Goal: Information Seeking & Learning: Learn about a topic

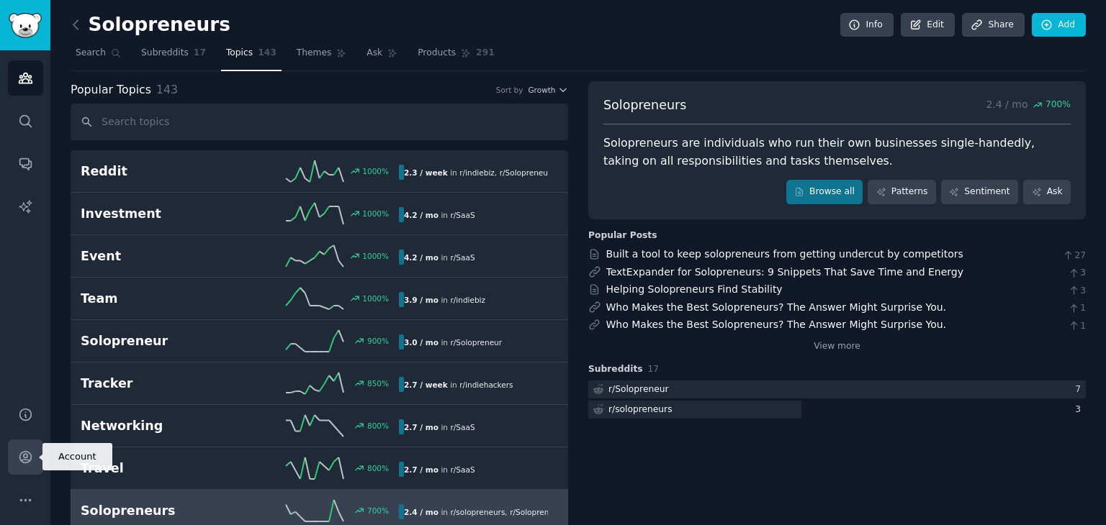
click at [22, 456] on icon "Sidebar" at bounding box center [25, 457] width 15 height 15
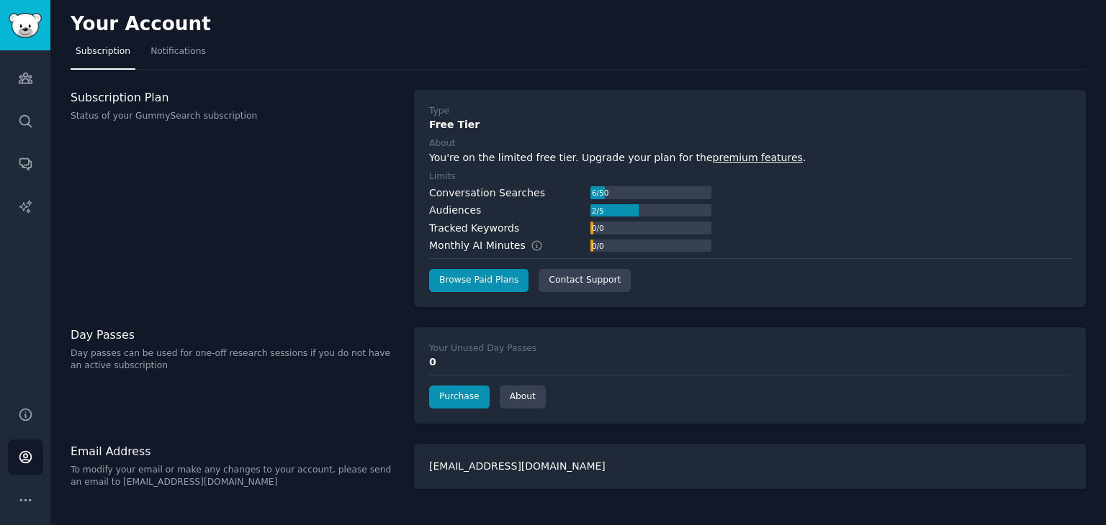
click at [145, 94] on h3 "Subscription Plan" at bounding box center [235, 97] width 328 height 15
click at [145, 117] on p "Status of your GummySearch subscription" at bounding box center [235, 116] width 328 height 13
click at [32, 81] on icon "Sidebar" at bounding box center [25, 78] width 13 height 10
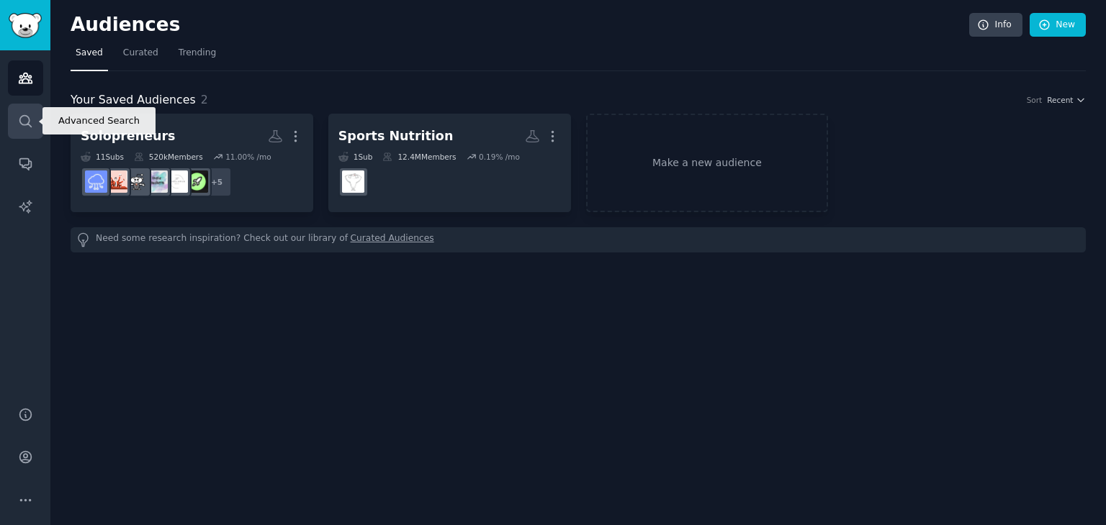
click at [24, 122] on icon "Sidebar" at bounding box center [25, 121] width 15 height 15
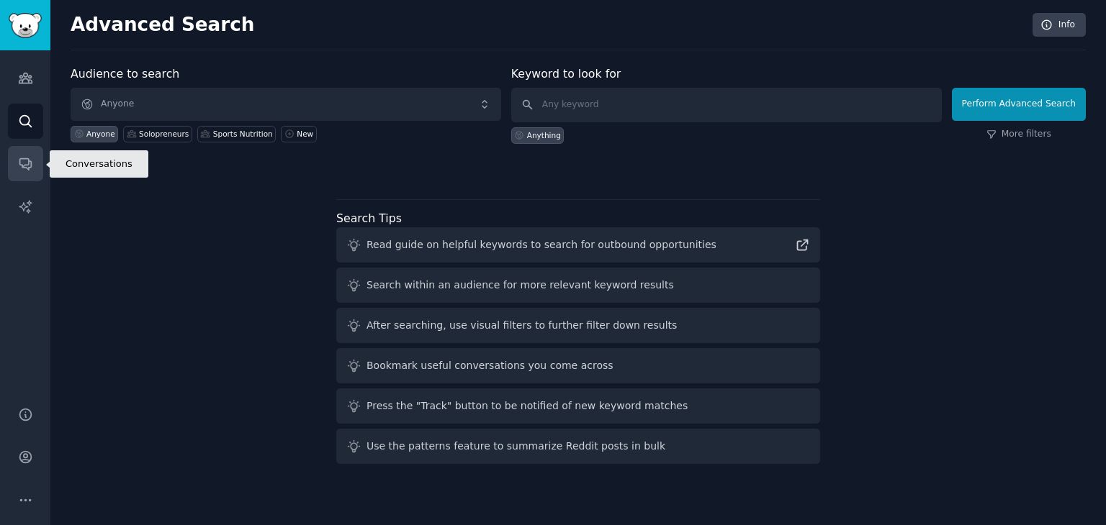
click at [19, 155] on link "Conversations" at bounding box center [25, 163] width 35 height 35
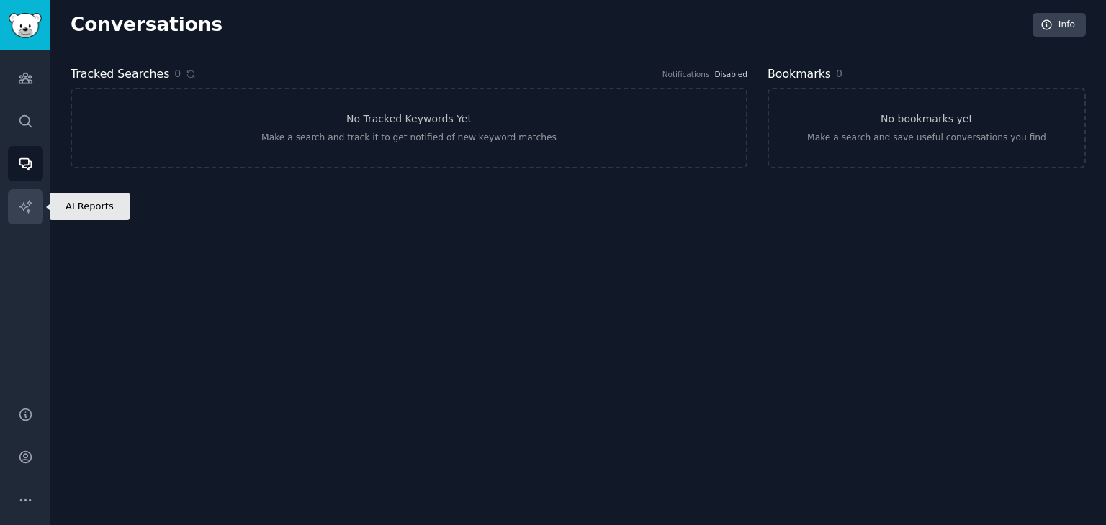
click at [18, 201] on icon "Sidebar" at bounding box center [25, 206] width 15 height 15
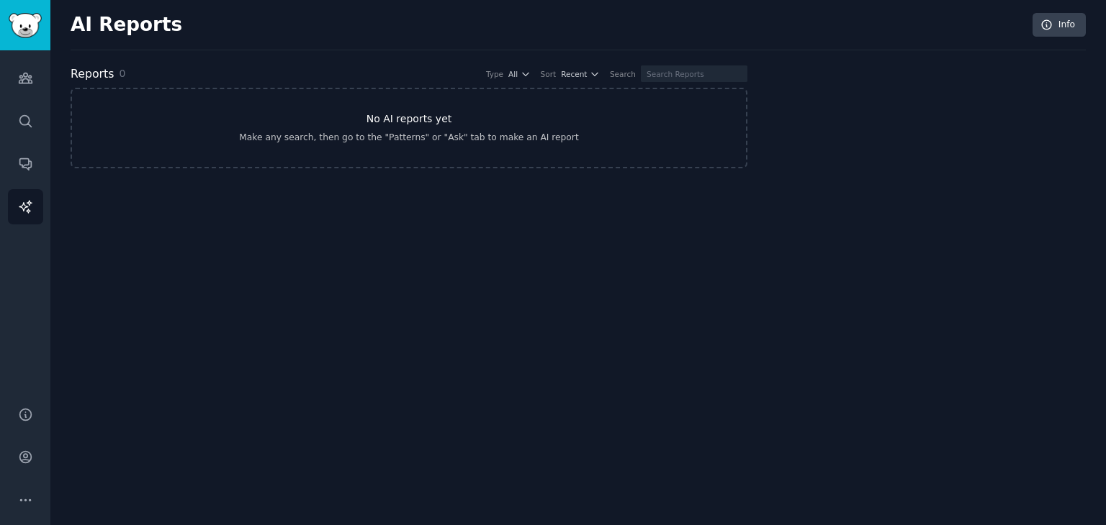
click at [446, 113] on link "No AI reports yet Make any search, then go to the "Patterns" or "Ask" tab to ma…" at bounding box center [409, 128] width 677 height 81
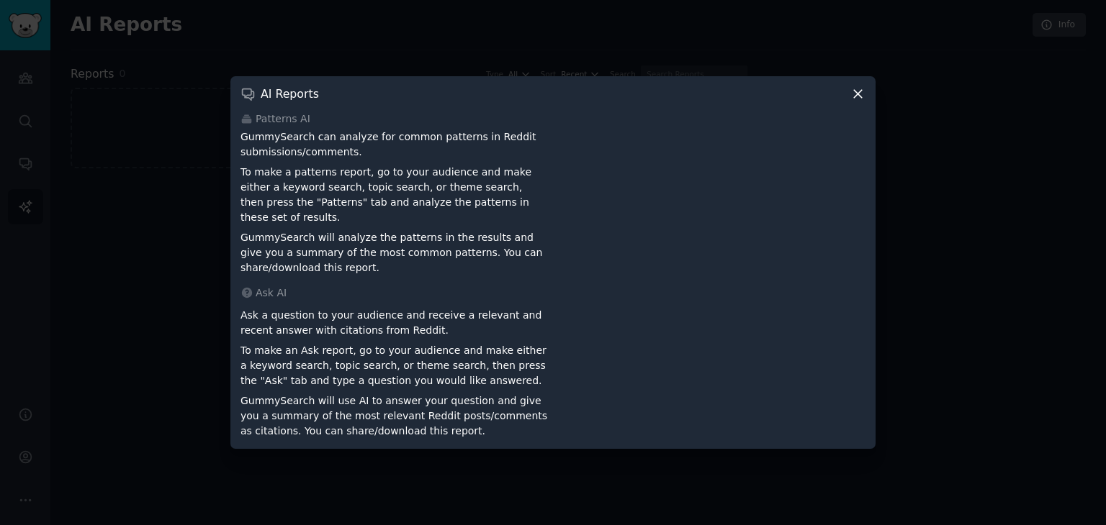
click at [862, 100] on icon at bounding box center [857, 93] width 15 height 15
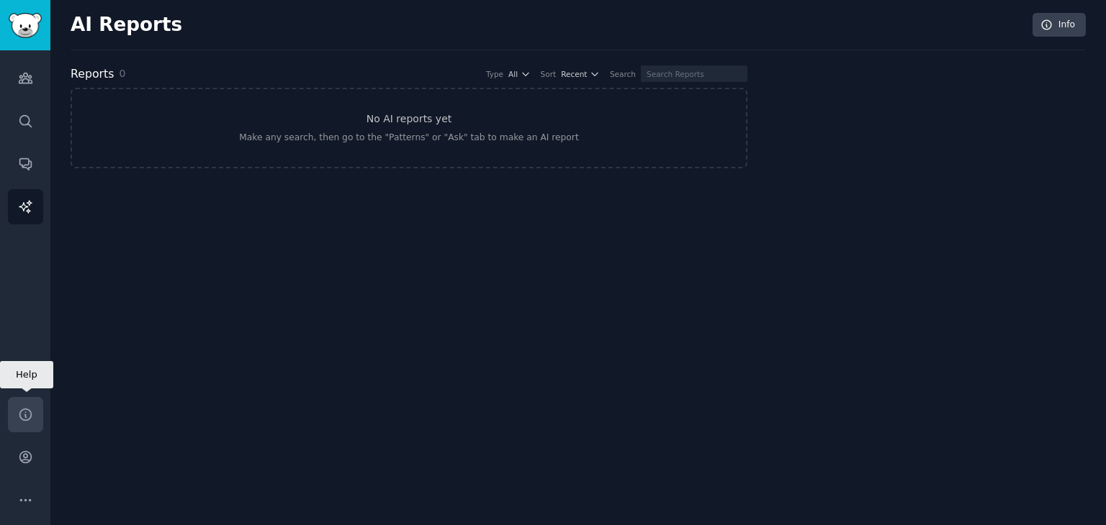
click at [28, 414] on icon "Sidebar" at bounding box center [25, 414] width 15 height 15
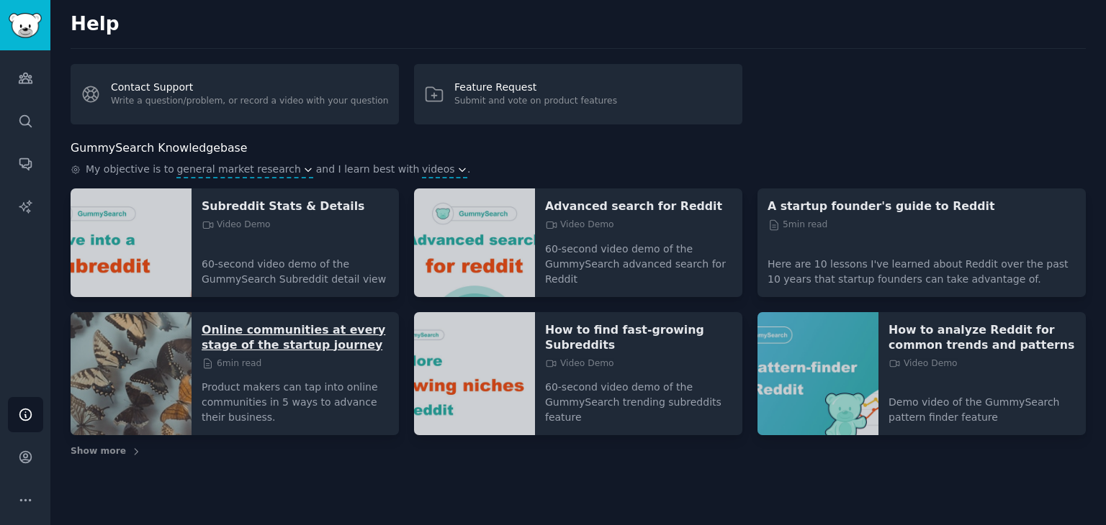
click at [304, 346] on p "Online communities at every stage of the startup journey" at bounding box center [295, 337] width 187 height 30
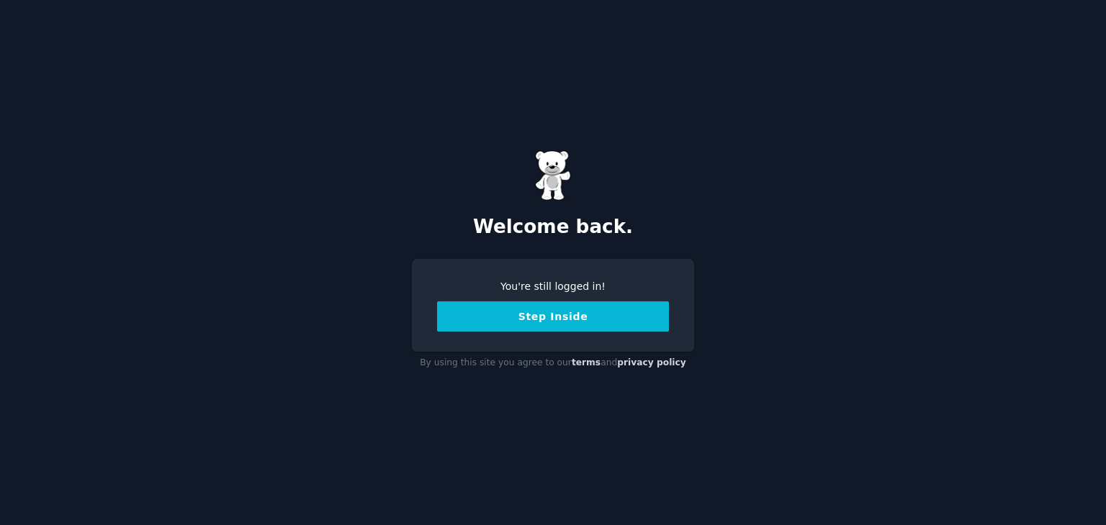
click at [568, 317] on button "Step Inside" at bounding box center [553, 317] width 232 height 30
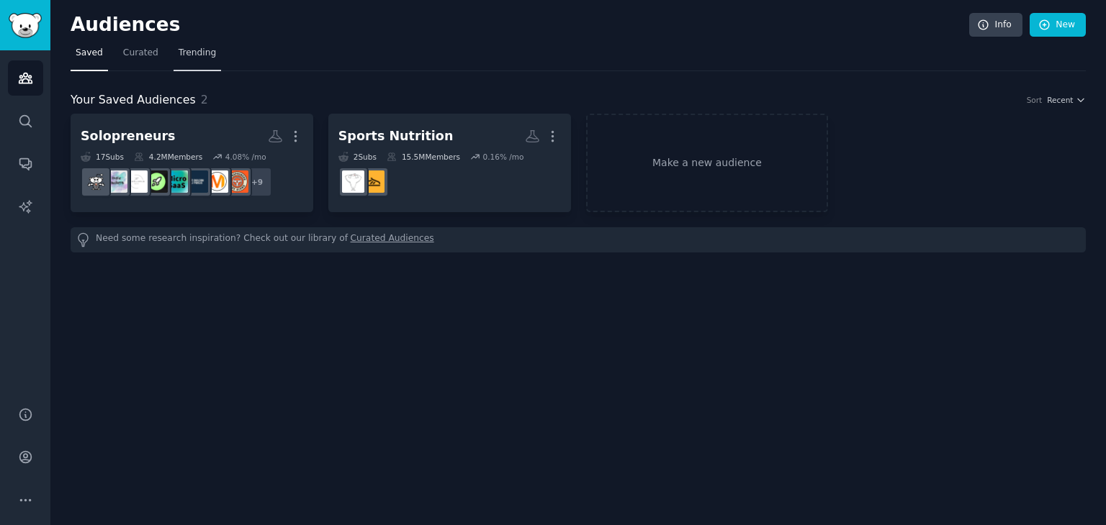
click at [184, 42] on link "Trending" at bounding box center [197, 57] width 48 height 30
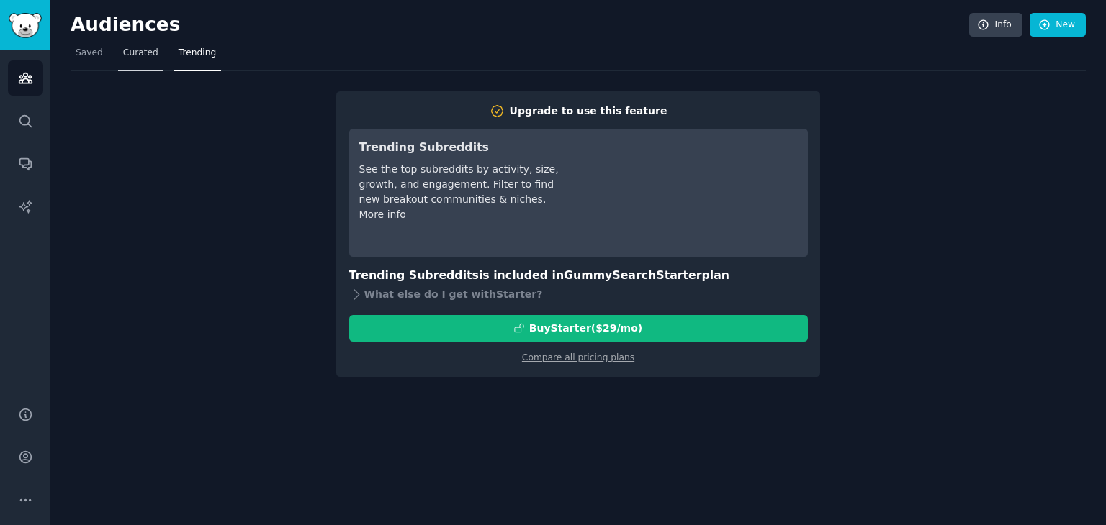
click at [132, 52] on span "Curated" at bounding box center [140, 53] width 35 height 13
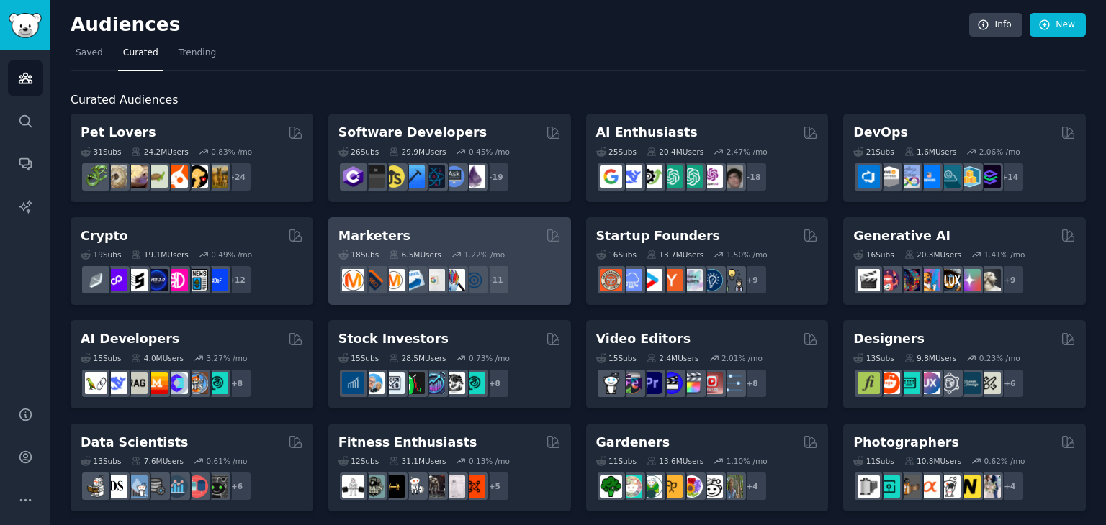
click at [422, 233] on div "Marketers" at bounding box center [449, 236] width 222 height 18
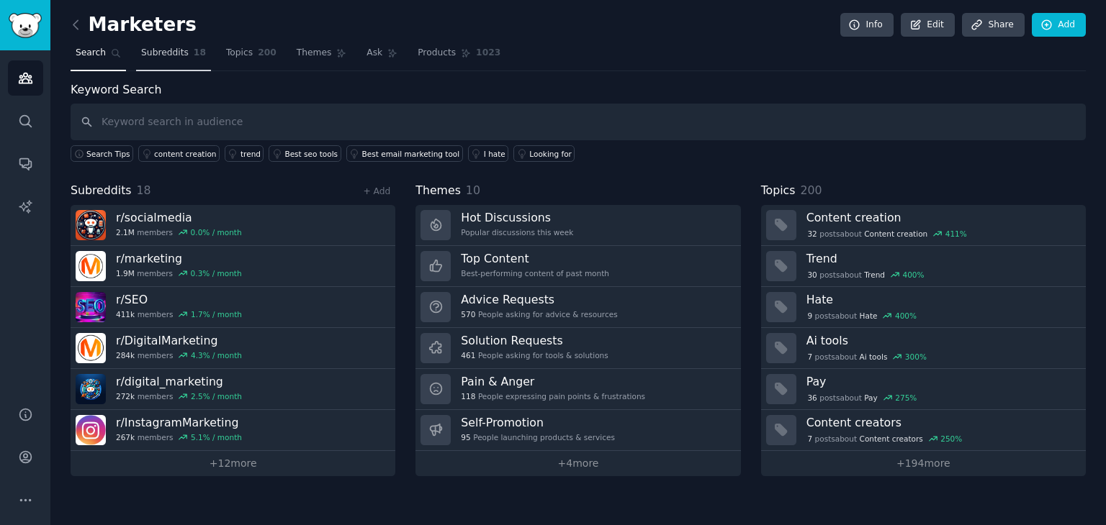
click at [155, 50] on span "Subreddits" at bounding box center [165, 53] width 48 height 13
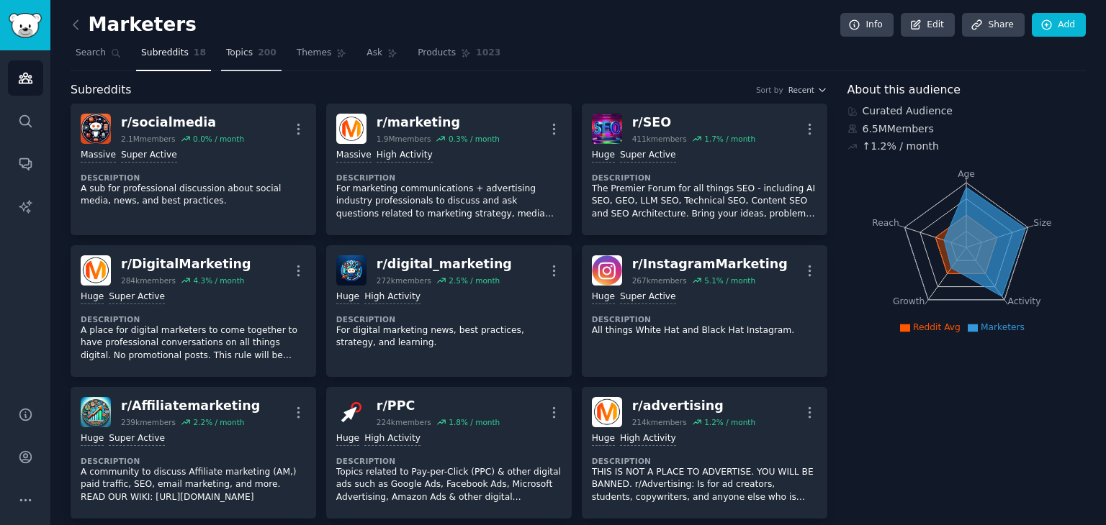
click at [237, 53] on span "Topics" at bounding box center [239, 53] width 27 height 13
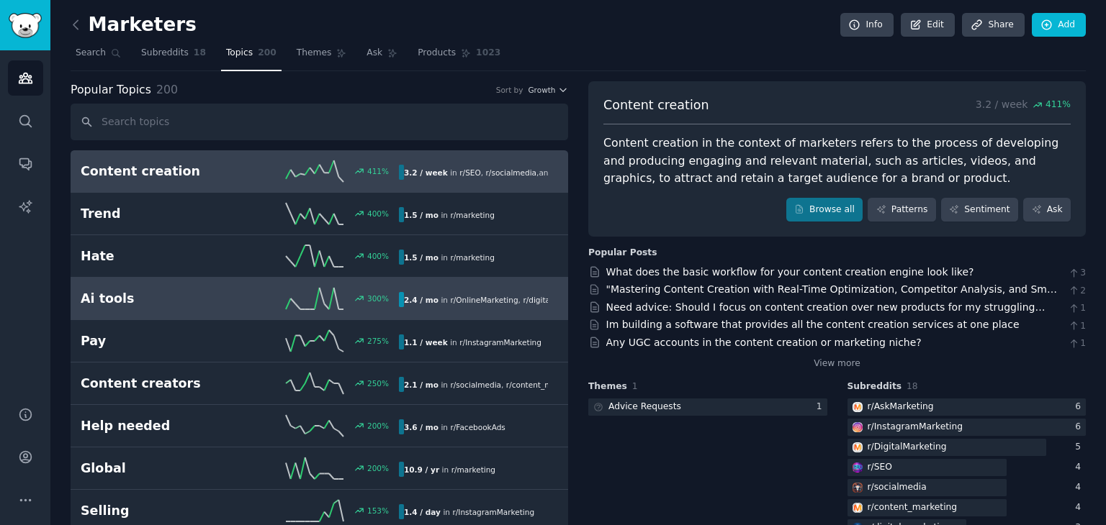
click at [210, 296] on h2 "Ai tools" at bounding box center [160, 299] width 159 height 18
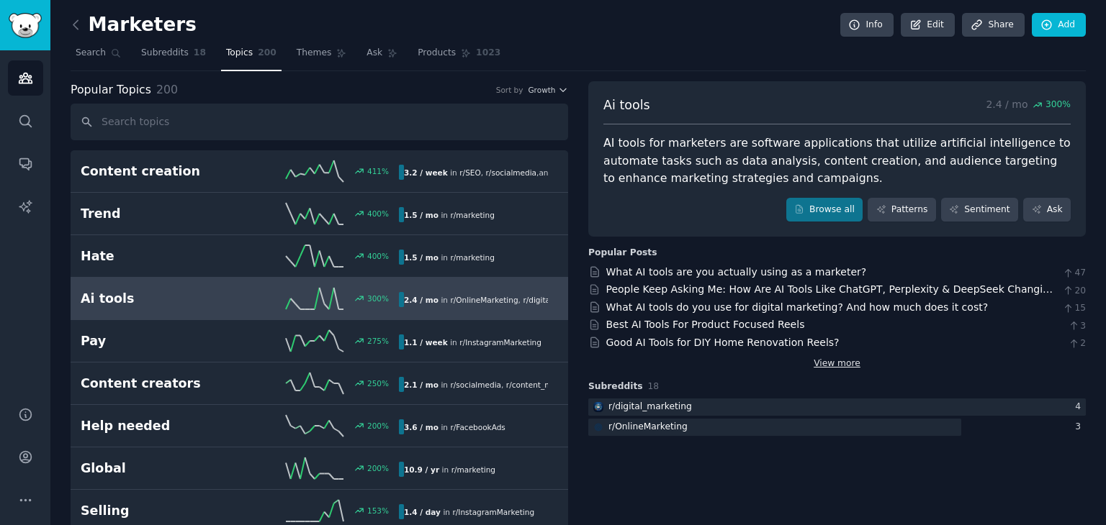
click at [852, 366] on link "View more" at bounding box center [836, 364] width 47 height 13
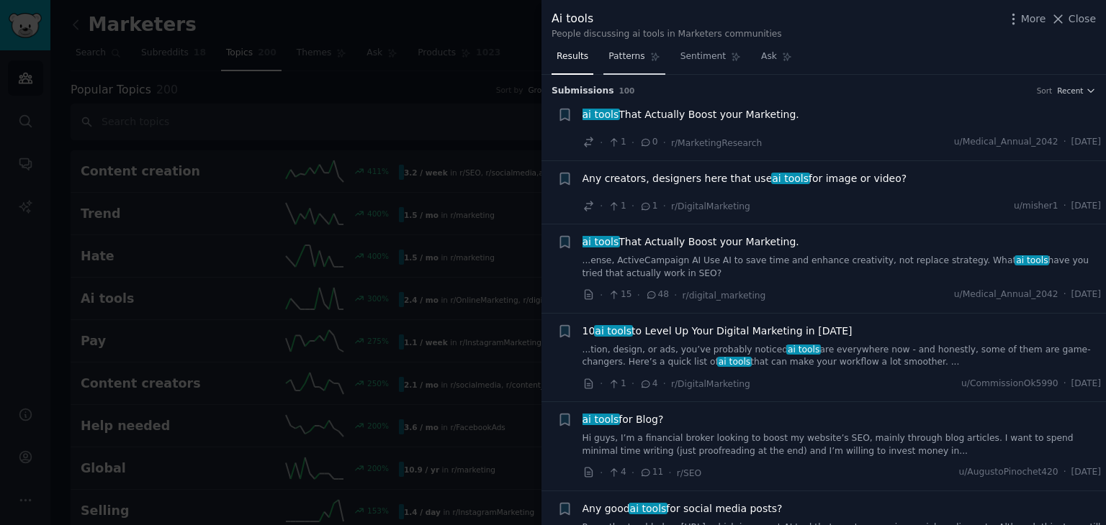
click at [610, 50] on span "Patterns" at bounding box center [626, 56] width 36 height 13
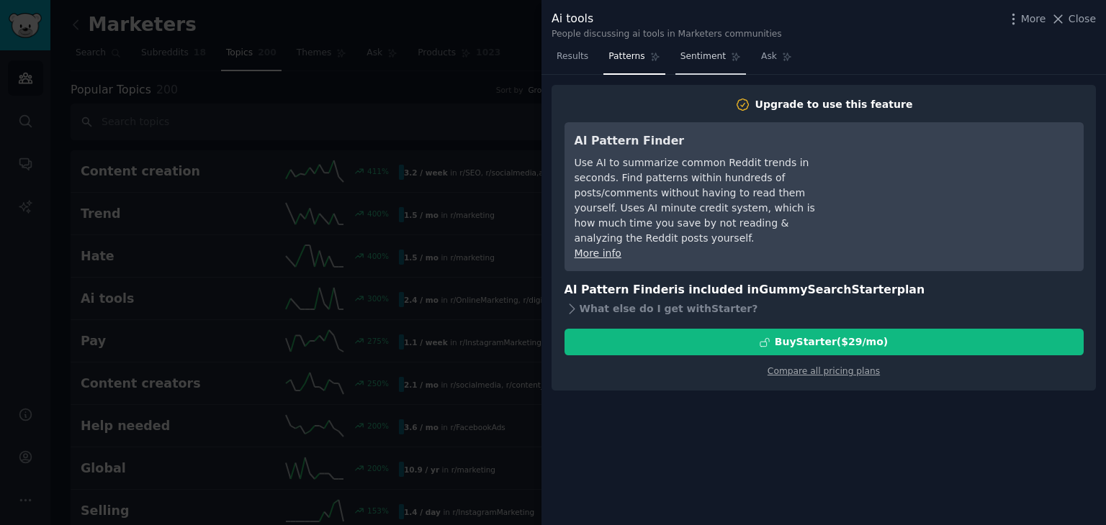
click at [687, 50] on span "Sentiment" at bounding box center [702, 56] width 45 height 13
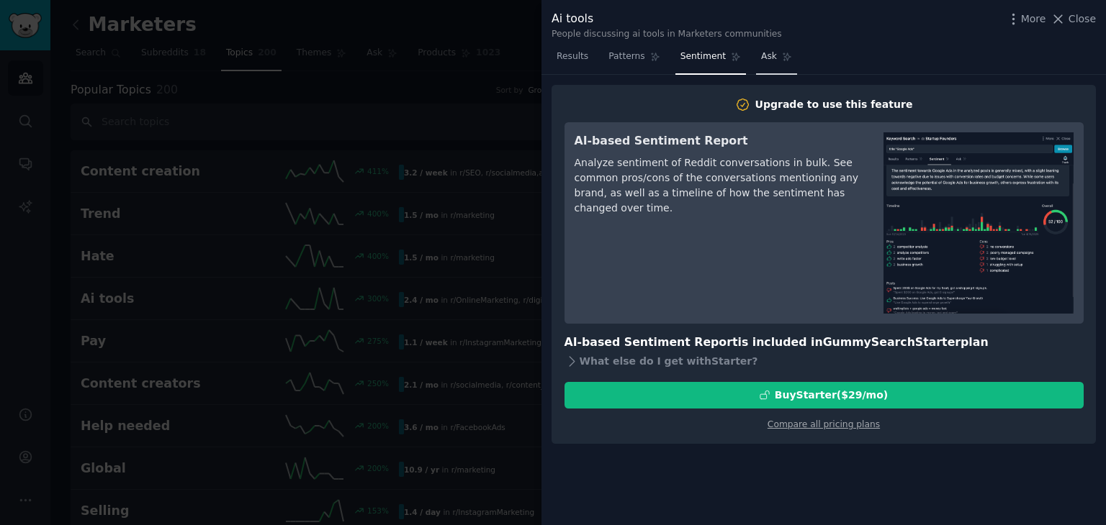
click at [761, 59] on span "Ask" at bounding box center [769, 56] width 16 height 13
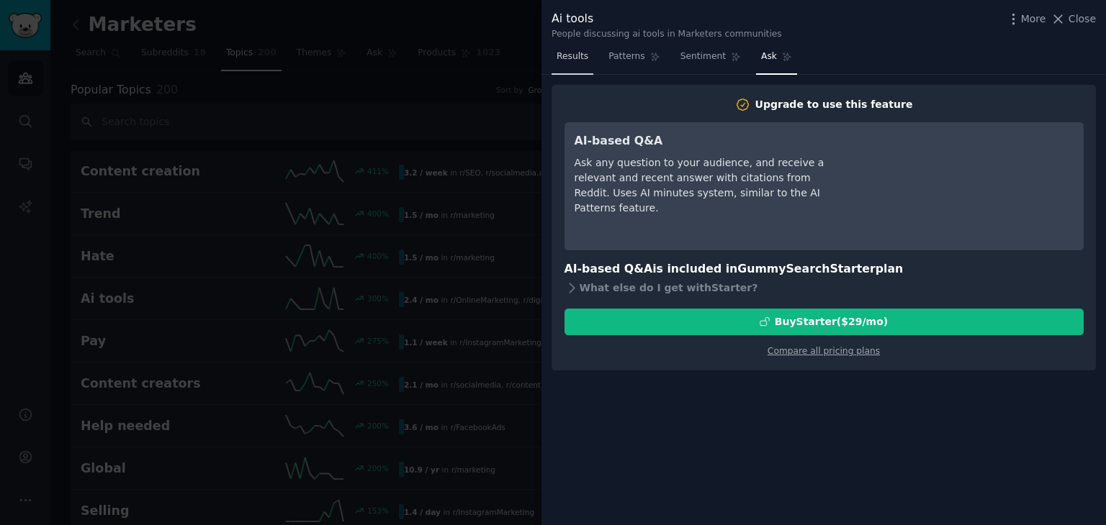
click at [567, 53] on span "Results" at bounding box center [572, 56] width 32 height 13
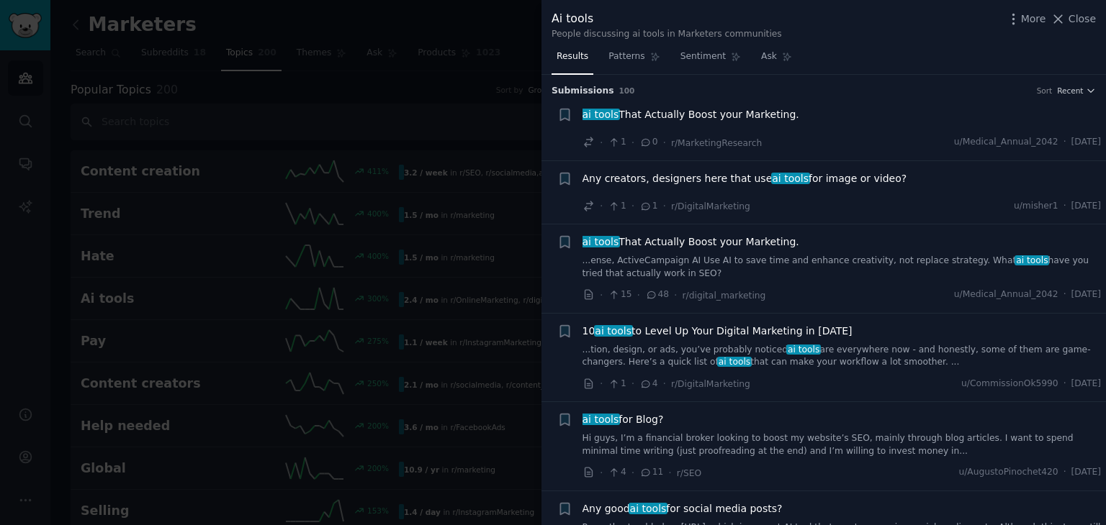
click at [1007, 20] on div "Ai tools People discussing ai tools in Marketers communities More Close" at bounding box center [823, 25] width 544 height 30
click at [1024, 19] on span "More" at bounding box center [1033, 19] width 25 height 15
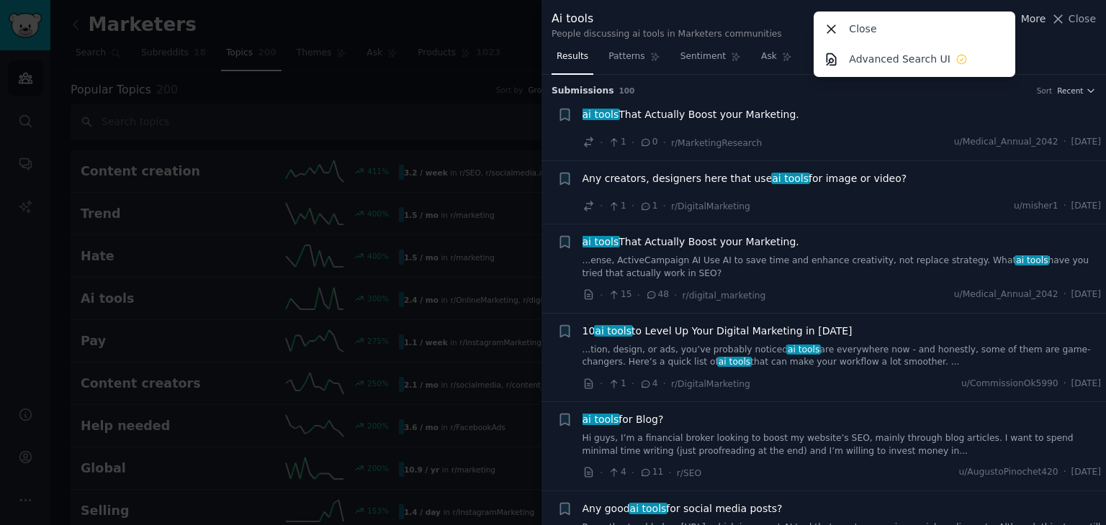
click at [1031, 16] on span "More" at bounding box center [1033, 19] width 25 height 15
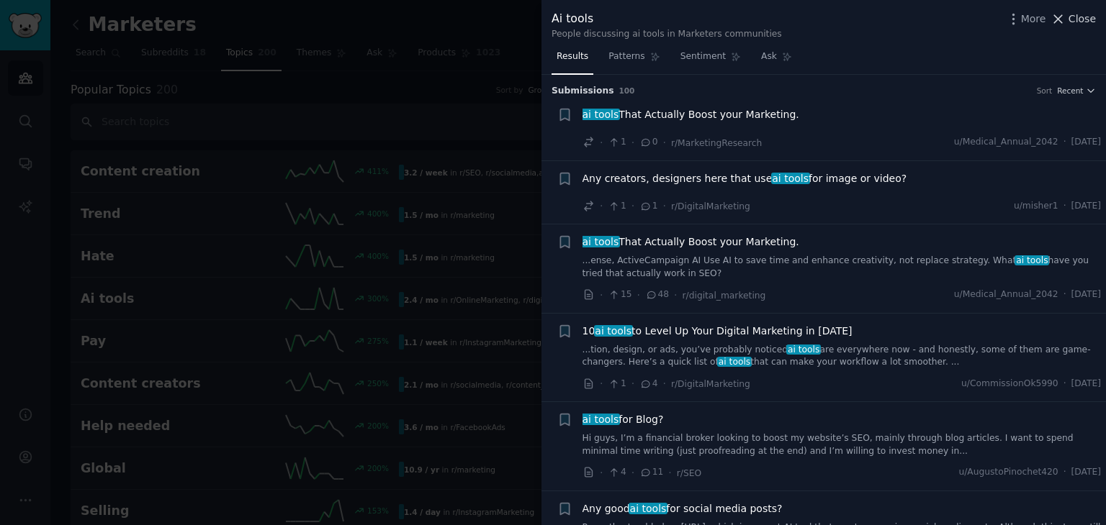
click at [1091, 20] on span "Close" at bounding box center [1081, 19] width 27 height 15
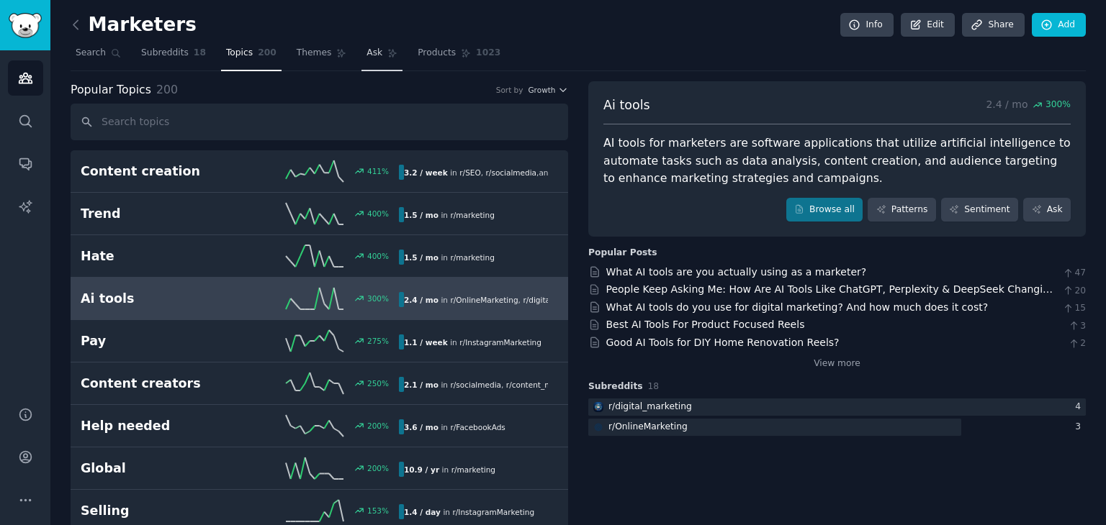
click at [366, 53] on span "Ask" at bounding box center [374, 53] width 16 height 13
